Goal: Task Accomplishment & Management: Use online tool/utility

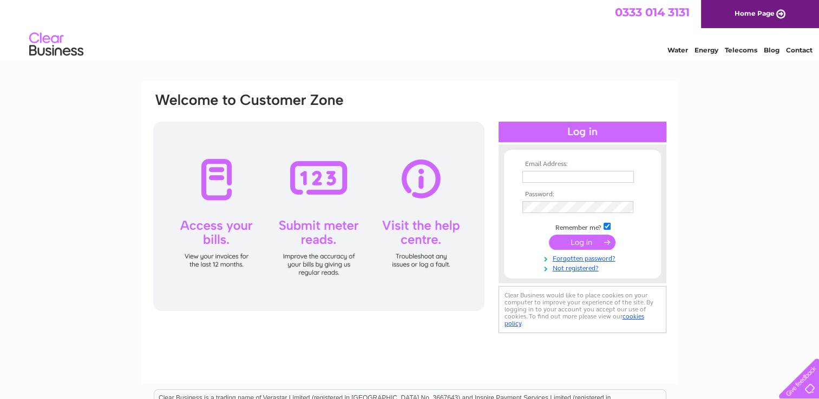
type input "[EMAIL_ADDRESS][DOMAIN_NAME]"
click at [588, 237] on input "submit" at bounding box center [582, 242] width 67 height 15
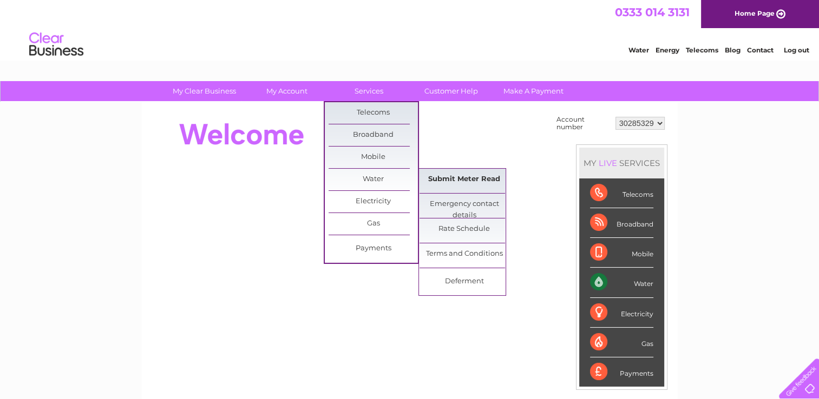
click at [448, 179] on link "Submit Meter Read" at bounding box center [463, 180] width 89 height 22
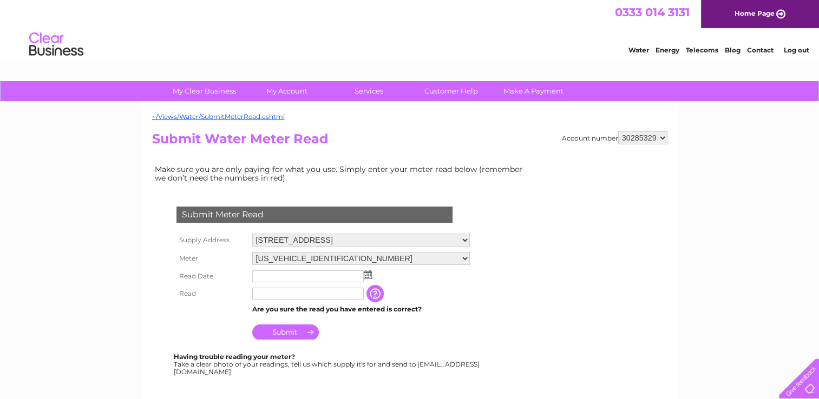
click at [469, 239] on select "27 Ellon Road, Bridge Of Don, Aberdeen, Aberdeenshire, AB23 8ET" at bounding box center [360, 240] width 217 height 13
click at [469, 239] on select "27 Ellon Road, Bridge Of Don, Aberdeen, Aberdeenshire, AB23 8ET" at bounding box center [360, 241] width 217 height 14
click at [337, 276] on input "text" at bounding box center [308, 276] width 113 height 13
click at [372, 272] on td at bounding box center [360, 276] width 223 height 17
click at [368, 278] on img at bounding box center [368, 274] width 8 height 9
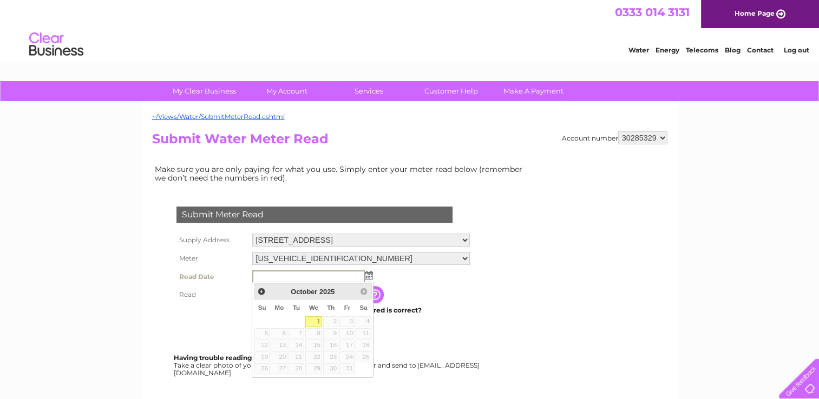
click at [314, 319] on link "1" at bounding box center [313, 321] width 17 height 11
type input "2025/10/01"
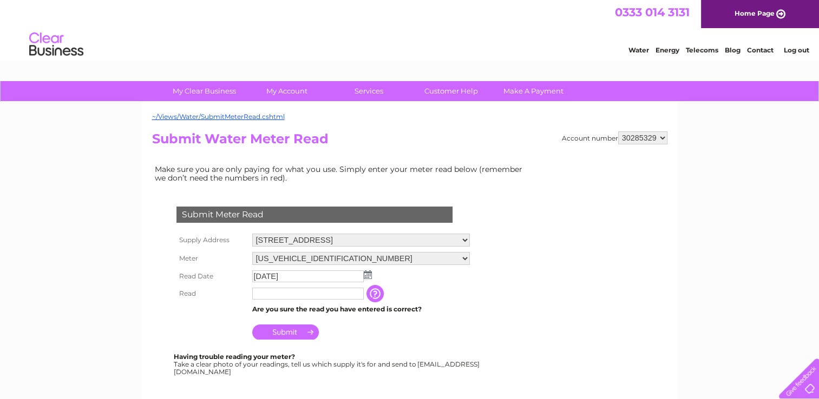
click at [310, 296] on input "text" at bounding box center [307, 294] width 111 height 12
type input "00129"
click at [301, 337] on input "Submit" at bounding box center [285, 333] width 67 height 15
